Goal: Information Seeking & Learning: Check status

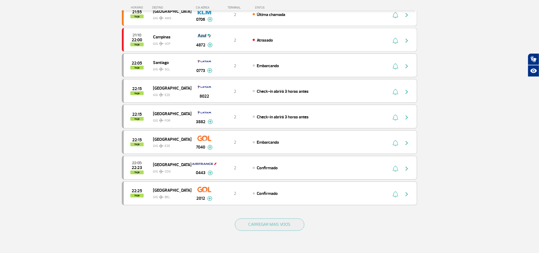
scroll to position [410, 0]
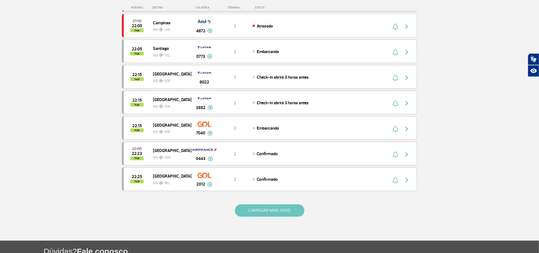
click at [287, 216] on button "CARREGAR MAIS VOOS" at bounding box center [269, 210] width 69 height 12
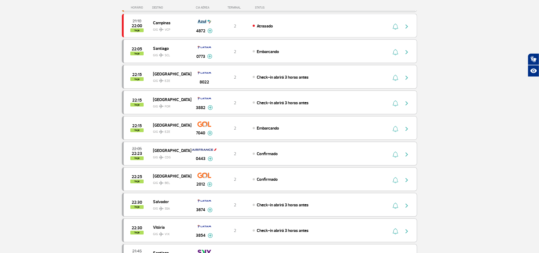
click at [43, 111] on section "Página Inicial > Voos > Painel de Voos Painel de Voos Partidas Chegadas 21:15 2…" at bounding box center [269, 182] width 539 height 1132
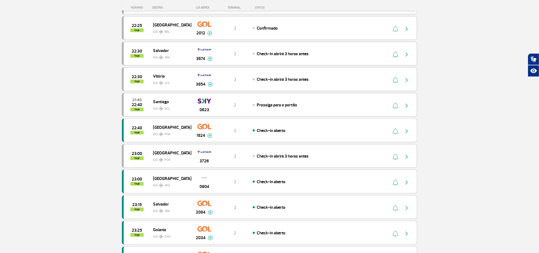
scroll to position [570, 0]
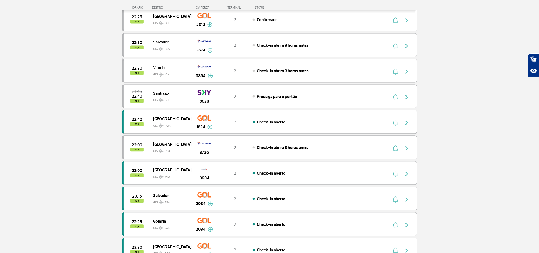
click at [407, 126] on img "button" at bounding box center [407, 122] width 6 height 6
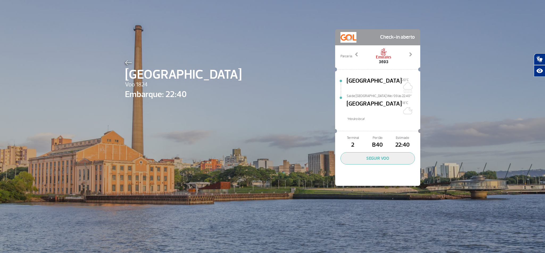
click at [121, 61] on div "Porto Alegre Voo 1824 Embarque: 22:40 Check-in aberto Parceria: 1927 3693 4108 …" at bounding box center [272, 99] width 303 height 199
click at [125, 61] on img at bounding box center [128, 62] width 7 height 5
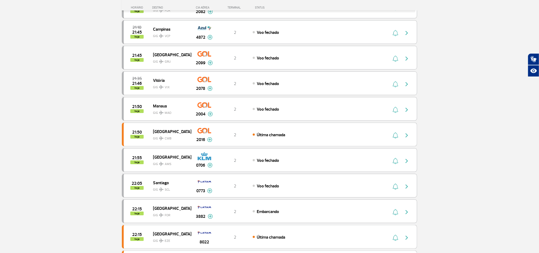
scroll to position [240, 0]
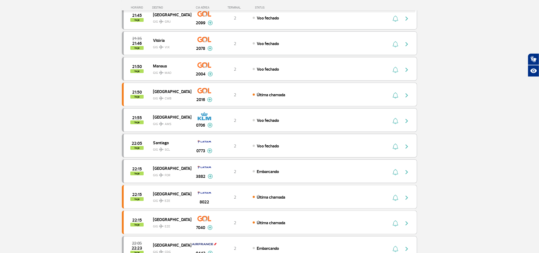
click at [64, 93] on section "Página Inicial > Voos > Painel de Voos Painel de Voos Partidas Chegadas 21:35 2…" at bounding box center [269, 99] width 539 height 624
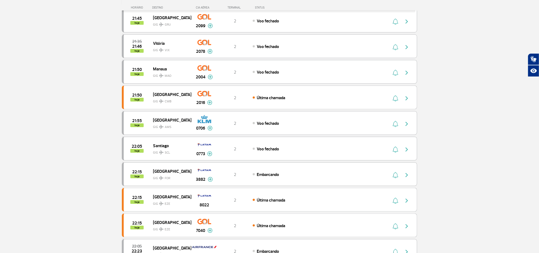
scroll to position [240, 0]
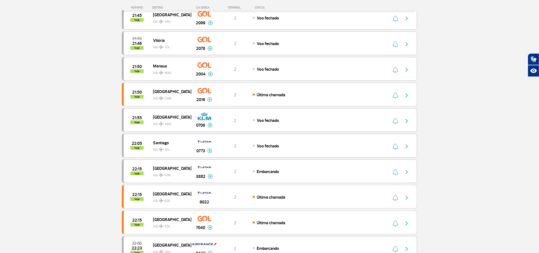
click at [57, 95] on section "Página Inicial > Voos > Painel de Voos Painel de Voos Partidas Chegadas 21:35 2…" at bounding box center [269, 99] width 539 height 624
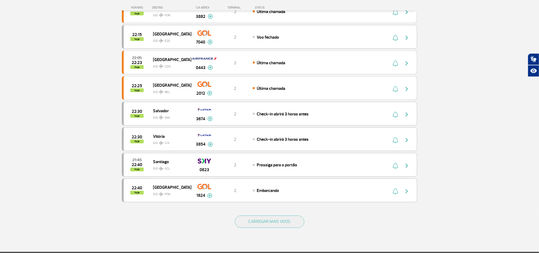
scroll to position [439, 0]
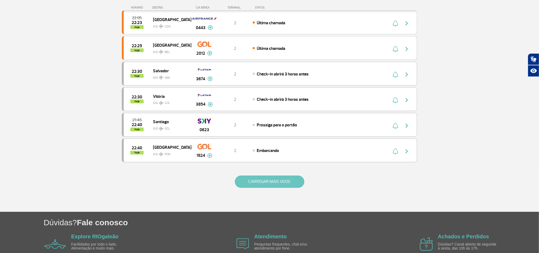
click at [257, 187] on button "CARREGAR MAIS VOOS" at bounding box center [269, 181] width 69 height 12
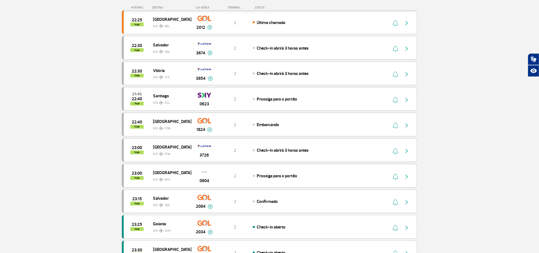
scroll to position [479, 0]
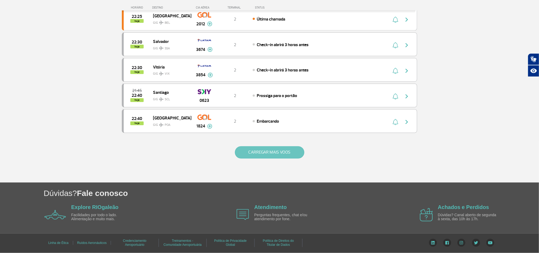
click at [267, 158] on button "CARREGAR MAIS VOOS" at bounding box center [269, 152] width 69 height 12
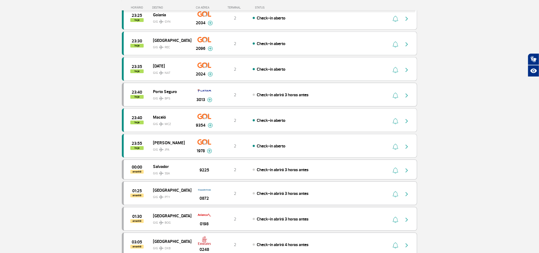
scroll to position [634, 0]
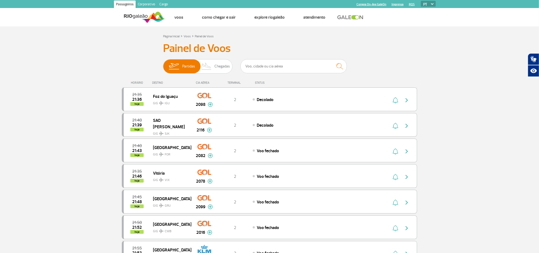
click at [365, 66] on div "Partidas Chegadas" at bounding box center [269, 67] width 213 height 16
drag, startPoint x: 18, startPoint y: 94, endPoint x: 18, endPoint y: 91, distance: 3.0
